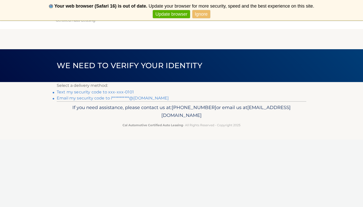
click at [99, 92] on link "Text my security code to xxx-xxx-0101" at bounding box center [95, 91] width 77 height 5
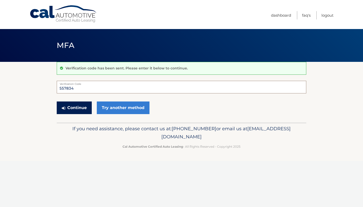
type input "557834"
click at [77, 109] on button "Continue" at bounding box center [74, 107] width 35 height 13
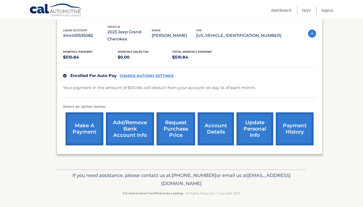
scroll to position [86, 0]
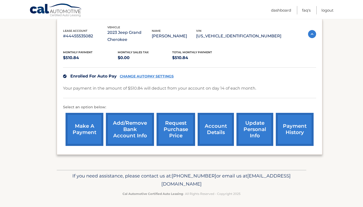
click at [215, 127] on link "account details" at bounding box center [215, 129] width 36 height 33
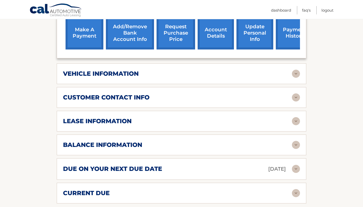
scroll to position [189, 0]
click at [98, 73] on h2 "vehicle information" at bounding box center [101, 74] width 76 height 8
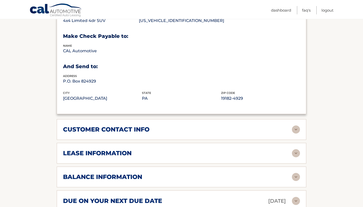
scroll to position [279, 0]
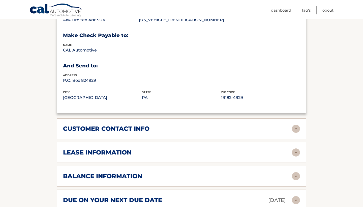
click at [77, 127] on h2 "customer contact info" at bounding box center [106, 129] width 86 height 8
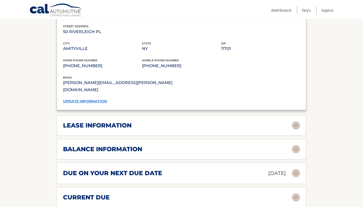
scroll to position [413, 0]
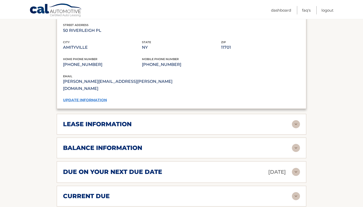
click at [88, 119] on div "lease information Contract Start Date Oct 14, 2022 Term 39 Maturity Date Jan 14…" at bounding box center [181, 124] width 249 height 21
click at [89, 120] on h2 "lease information" at bounding box center [97, 124] width 69 height 8
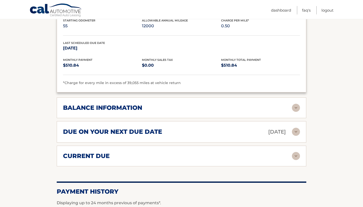
scroll to position [553, 0]
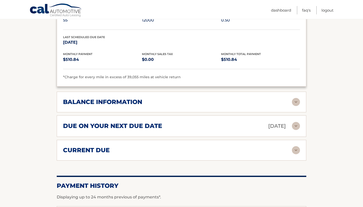
click at [86, 98] on h2 "balance information" at bounding box center [102, 102] width 79 height 8
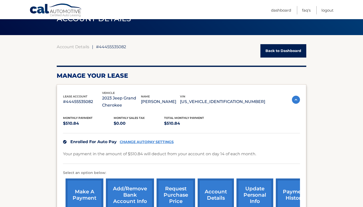
scroll to position [1, 0]
